Goal: Submit feedback/report problem

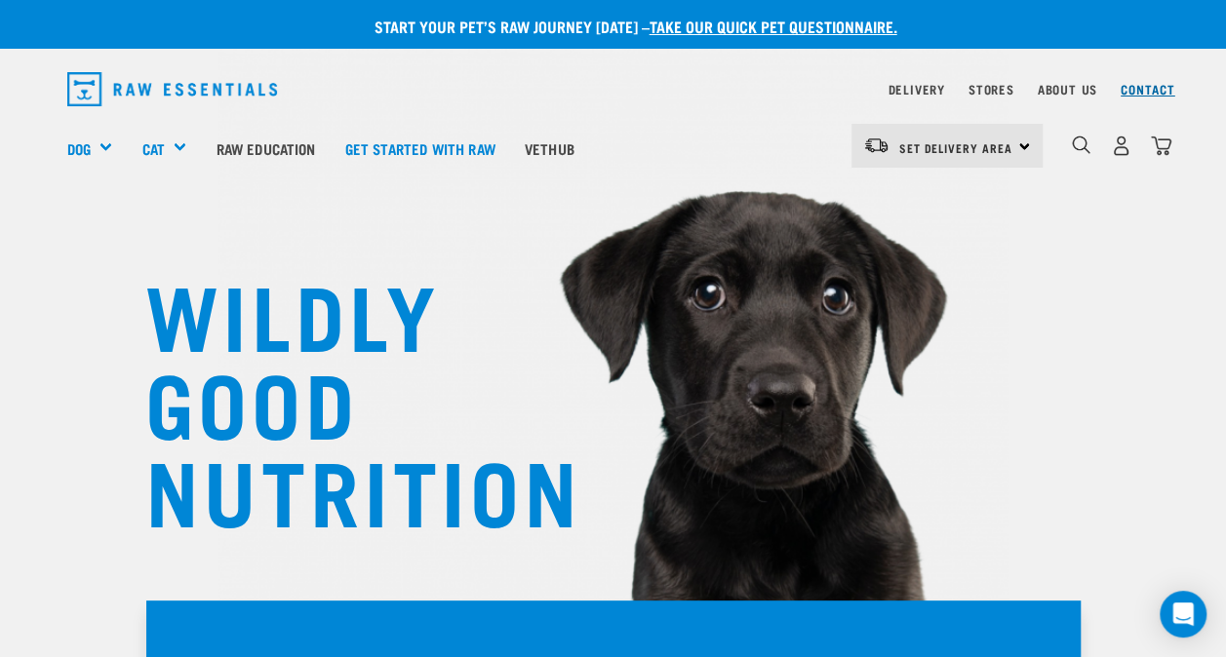
click at [1165, 86] on link "Contact" at bounding box center [1147, 89] width 55 height 7
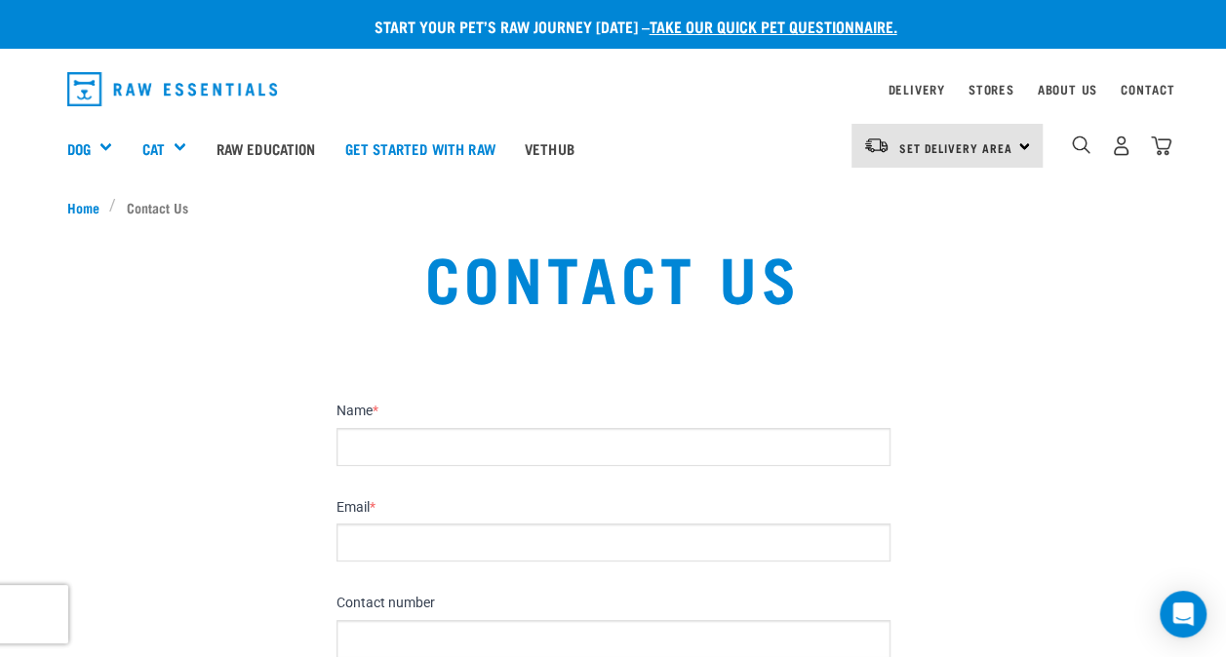
click at [497, 443] on input "Name *" at bounding box center [613, 447] width 554 height 38
type input "[PERSON_NAME]"
type input "[PERSON_NAME][EMAIL_ADDRESS][DOMAIN_NAME]"
type input "02108366531"
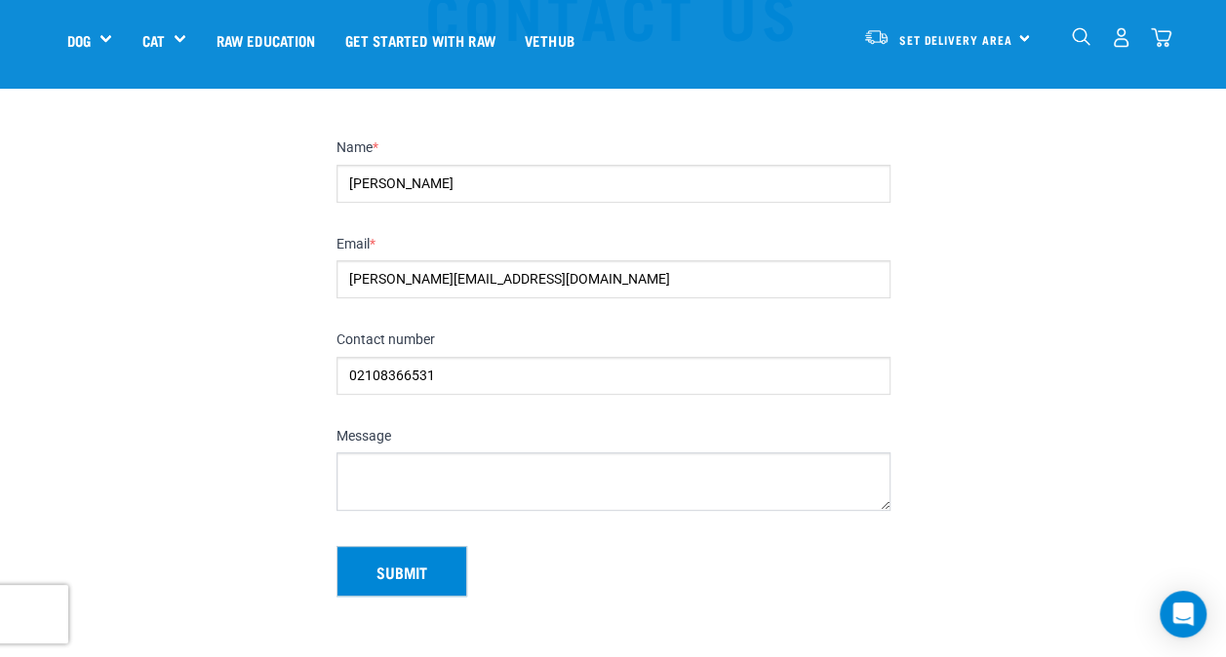
scroll to position [195, 0]
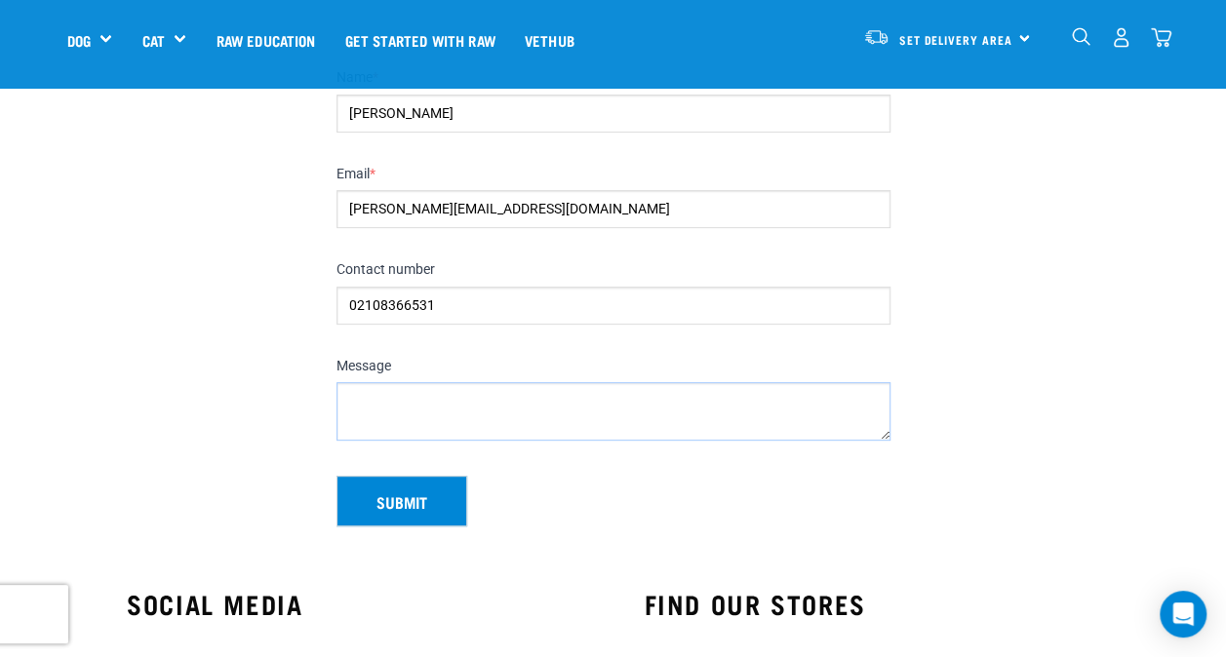
click at [472, 407] on textarea "Message" at bounding box center [613, 411] width 554 height 59
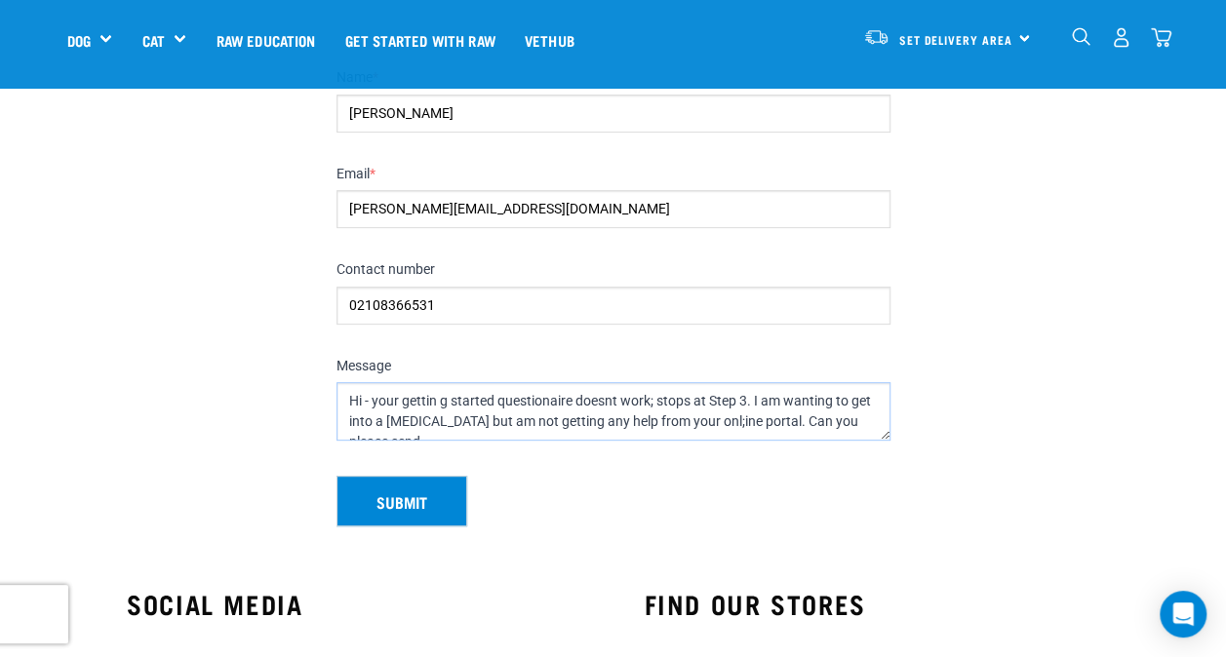
scroll to position [10, 0]
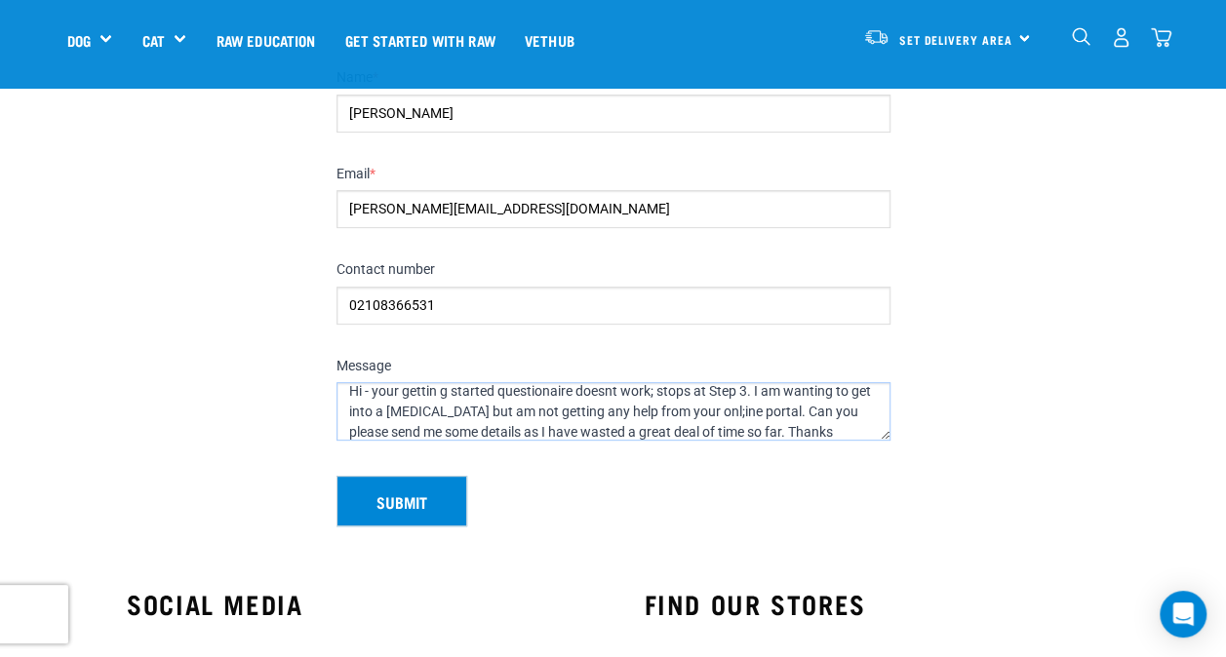
click at [441, 394] on textarea "Hi - your gettin g started questionaire doesnt work; stops at Step 3. I am want…" at bounding box center [613, 411] width 554 height 59
click at [403, 388] on textarea "Hi - your getting started questionaire doesnt work; stops at Step 3. I am wanti…" at bounding box center [613, 411] width 554 height 59
drag, startPoint x: 837, startPoint y: 414, endPoint x: 840, endPoint y: 437, distance: 22.6
click at [835, 416] on textarea "Hi - your "getting started questionnaire" doesn't work; stops at Step 3. I am w…" at bounding box center [613, 411] width 554 height 59
click at [391, 427] on textarea "Hi - your "getting started questionnaire" doesn't work; stops at Step 3. I am w…" at bounding box center [613, 411] width 554 height 59
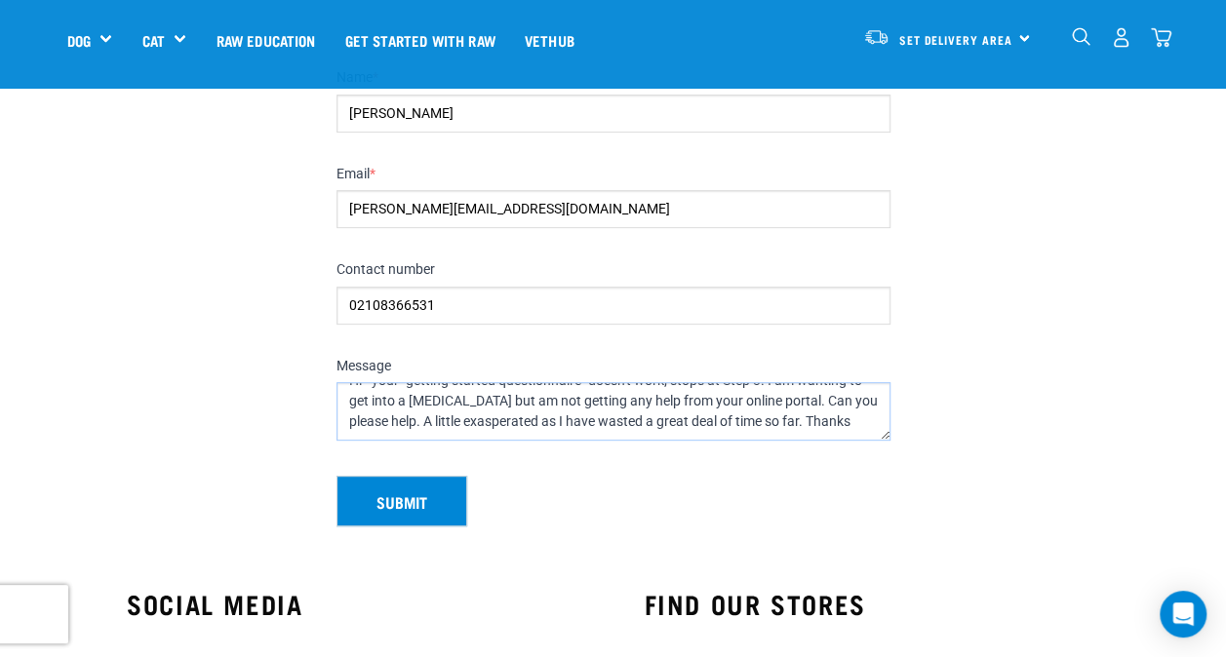
scroll to position [0, 0]
drag, startPoint x: 856, startPoint y: 421, endPoint x: 173, endPoint y: 354, distance: 686.9
click at [173, 354] on section "Name * [PERSON_NAME] Email * [PERSON_NAME][EMAIL_ADDRESS][DOMAIN_NAME] Contact …" at bounding box center [613, 291] width 1226 height 518
type textarea "Hi - your "getting started questionnaire" doesn't work; stops at Step 3. I am w…"
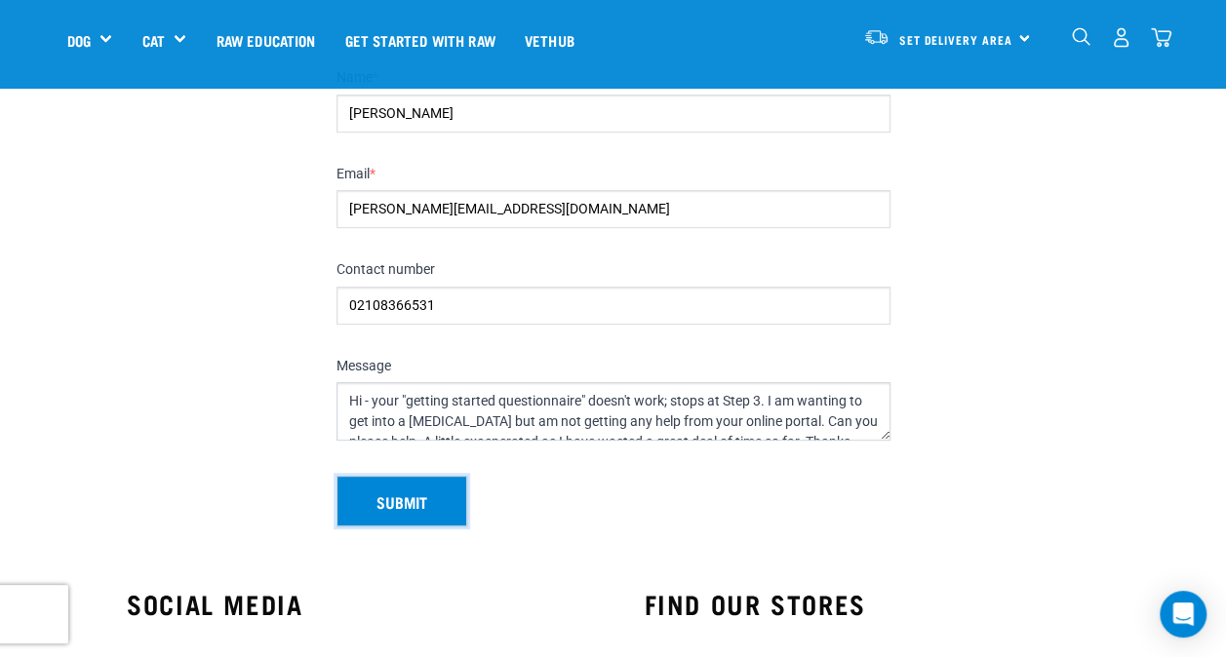
click at [412, 495] on button "Submit" at bounding box center [401, 501] width 131 height 51
